Goal: Task Accomplishment & Management: Complete application form

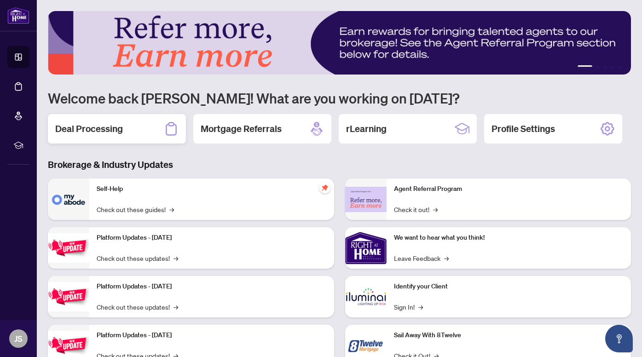
click at [118, 130] on h2 "Deal Processing" at bounding box center [89, 128] width 68 height 13
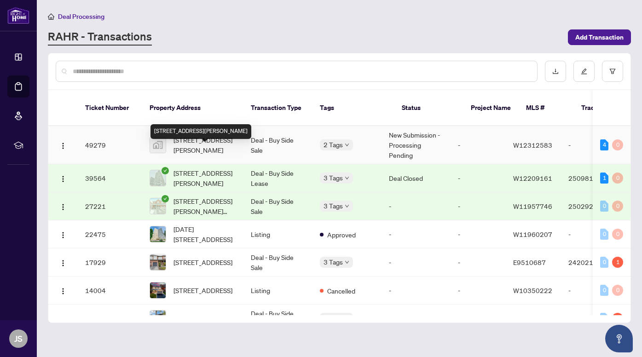
click at [207, 154] on span "[STREET_ADDRESS][PERSON_NAME]" at bounding box center [204, 145] width 63 height 20
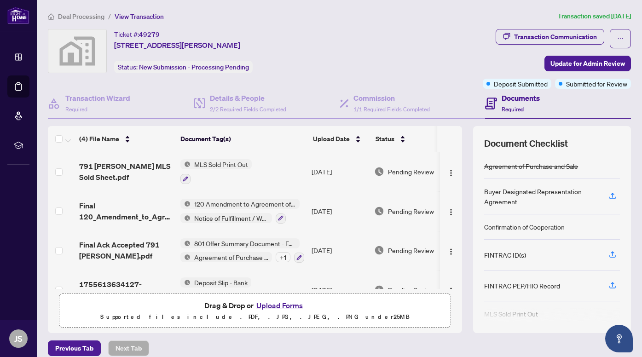
click at [281, 308] on button "Upload Forms" at bounding box center [279, 305] width 52 height 12
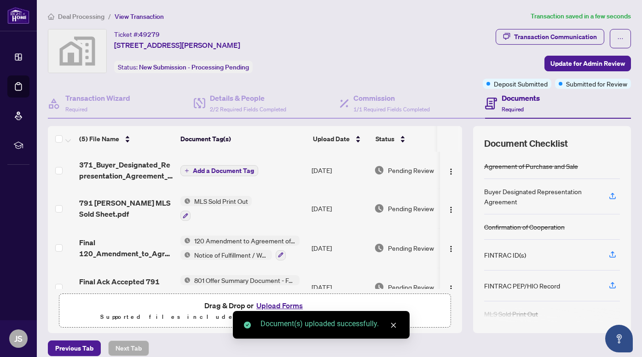
click at [227, 171] on span "Add a Document Tag" at bounding box center [223, 170] width 61 height 6
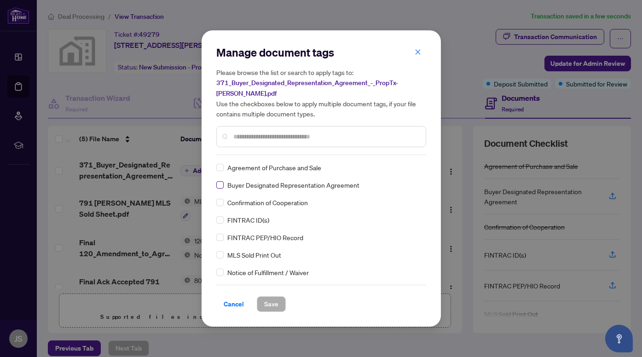
click at [219, 183] on span at bounding box center [219, 184] width 7 height 7
click at [275, 298] on span "Save" at bounding box center [271, 304] width 14 height 15
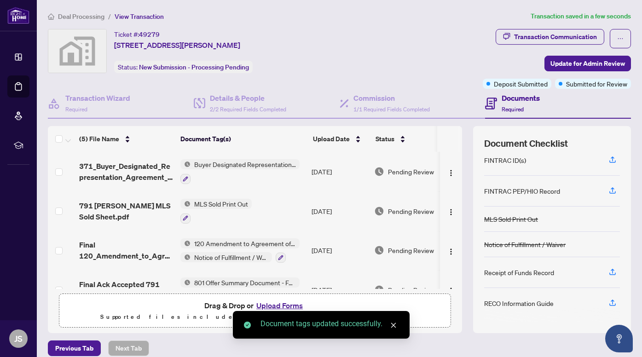
scroll to position [85, 0]
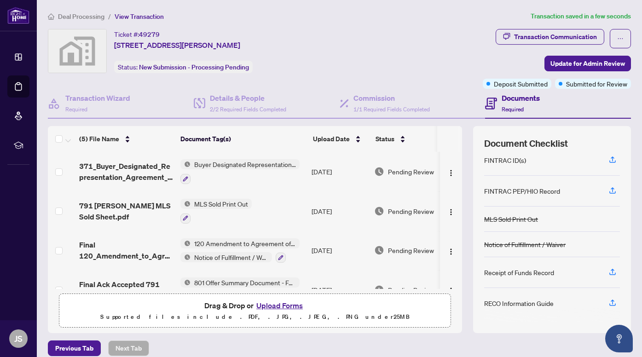
click at [286, 305] on button "Upload Forms" at bounding box center [279, 305] width 52 height 12
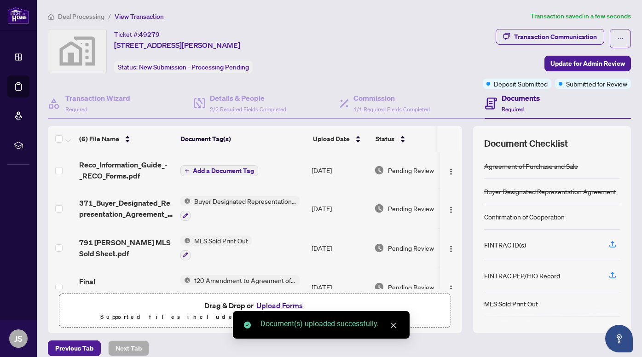
click at [238, 169] on span "Add a Document Tag" at bounding box center [223, 170] width 61 height 6
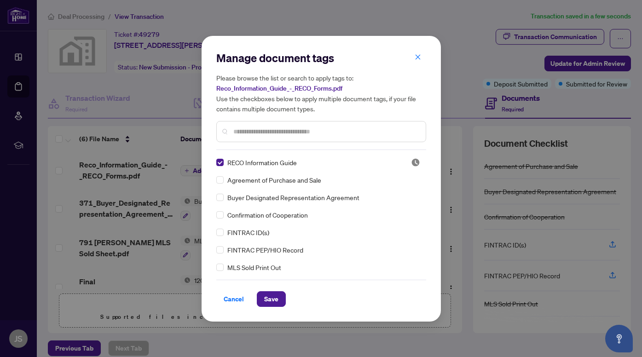
scroll to position [0, 0]
click at [277, 301] on span "Save" at bounding box center [271, 299] width 14 height 15
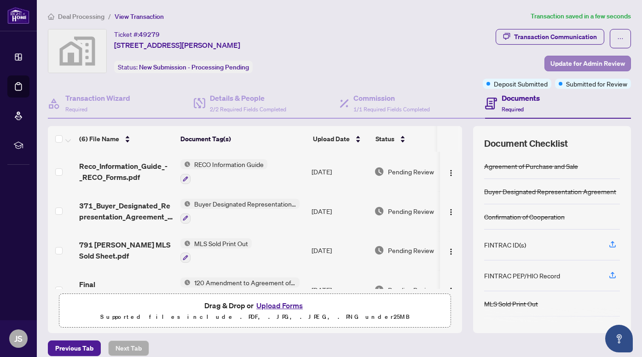
click at [610, 67] on span "Update for Admin Review" at bounding box center [587, 63] width 75 height 15
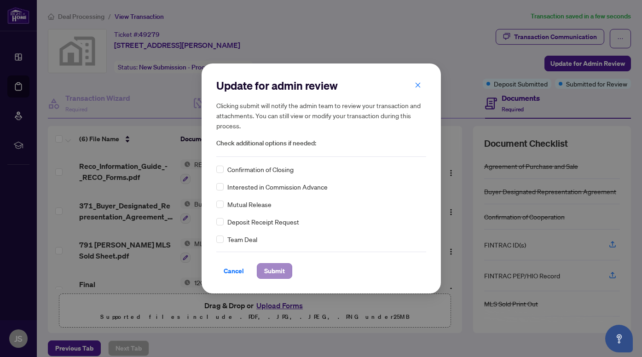
click at [280, 268] on span "Submit" at bounding box center [274, 271] width 21 height 15
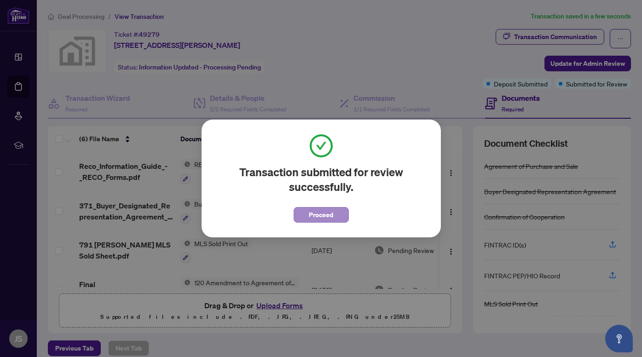
click at [334, 219] on button "Proceed" at bounding box center [320, 215] width 55 height 16
